Goal: Check status

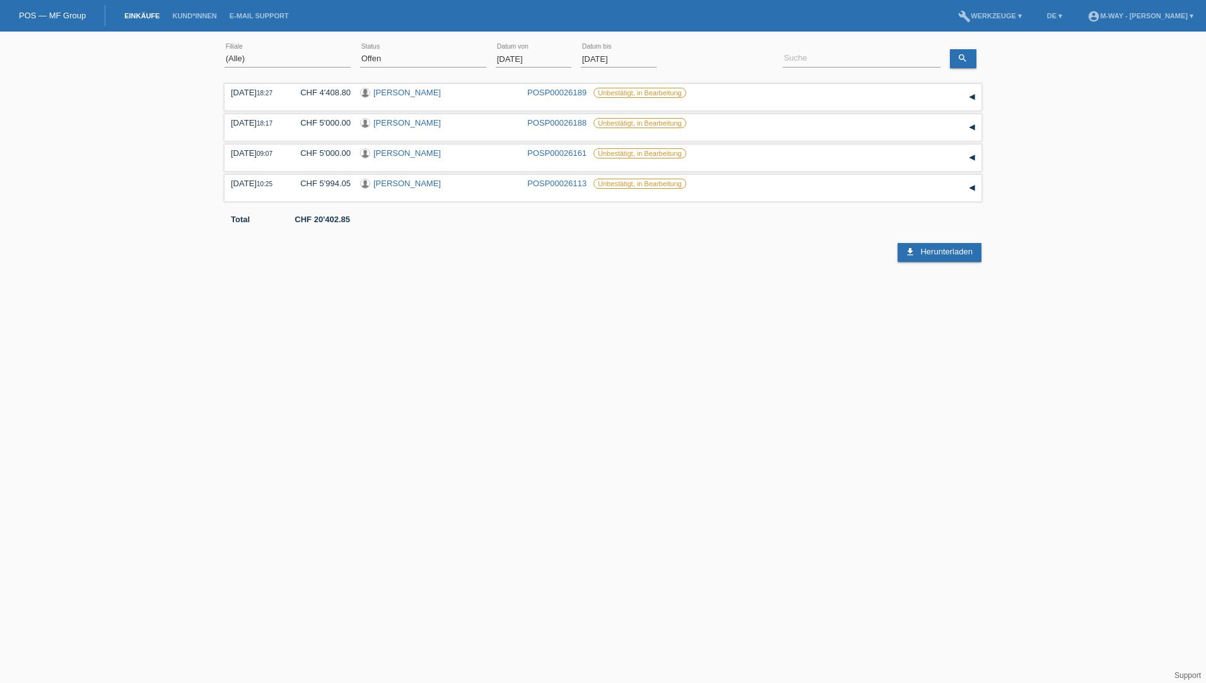
click at [522, 62] on input "[DATE]" at bounding box center [534, 59] width 76 height 16
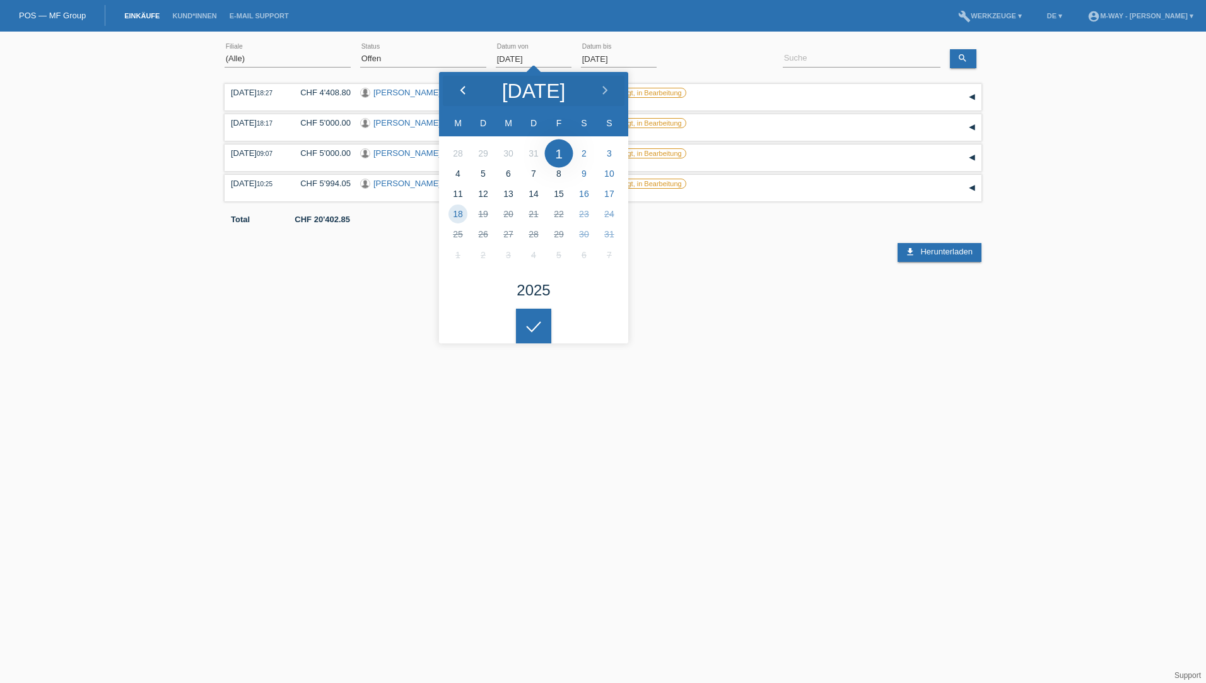
click at [467, 89] on icon at bounding box center [463, 91] width 10 height 10
click at [469, 90] on div at bounding box center [462, 91] width 47 height 38
type input "[DATE]"
click at [376, 63] on select "(Alle) Neu Offen Zurückgewiesen Zurückgetreten / Storniert Abgeschlossen" at bounding box center [423, 58] width 126 height 15
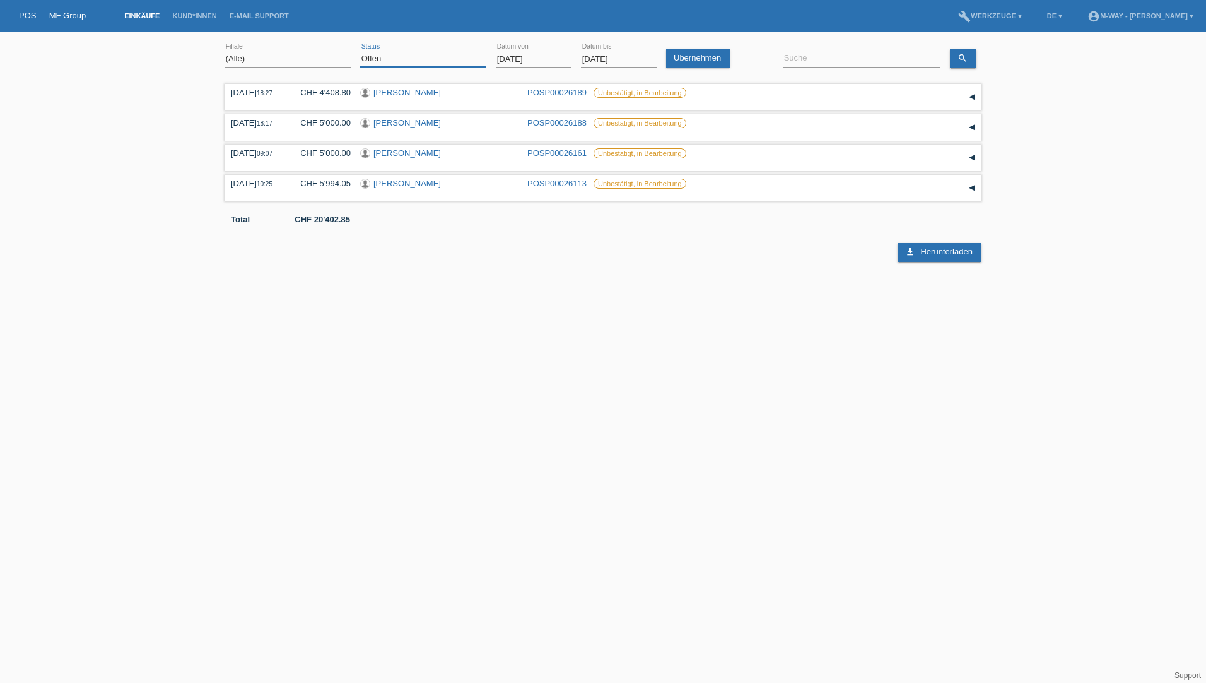
select select "ALL"
click at [360, 51] on select "(Alle) Neu Offen Zurückgewiesen Zurückgetreten / Storniert Abgeschlossen" at bounding box center [423, 58] width 126 height 15
click at [828, 61] on input at bounding box center [862, 59] width 158 height 16
type input "savic"
